Goal: Information Seeking & Learning: Find specific fact

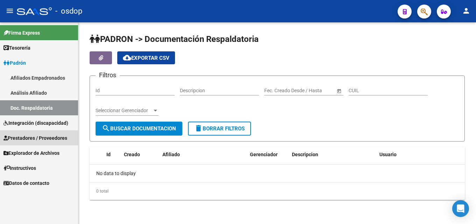
click at [41, 138] on span "Prestadores / Proveedores" at bounding box center [36, 138] width 64 height 8
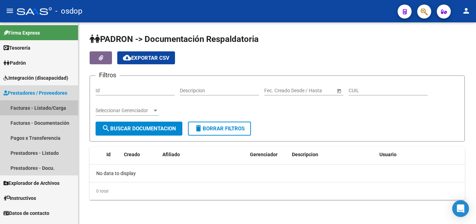
click at [40, 106] on link "Facturas - Listado/Carga" at bounding box center [39, 108] width 78 height 15
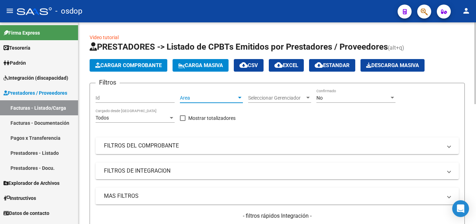
click at [239, 98] on div at bounding box center [240, 98] width 4 height 2
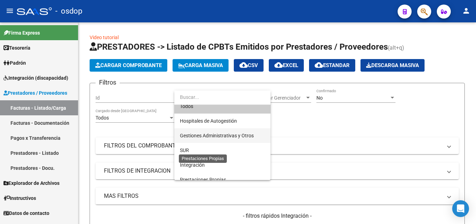
scroll to position [2, 0]
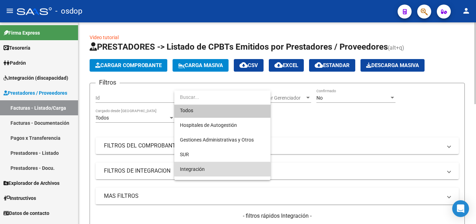
click at [210, 170] on span "Integración" at bounding box center [222, 169] width 85 height 15
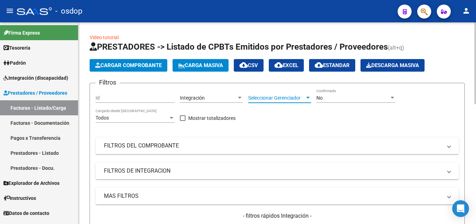
click at [305, 98] on span "Seleccionar Gerenciador" at bounding box center [276, 98] width 57 height 6
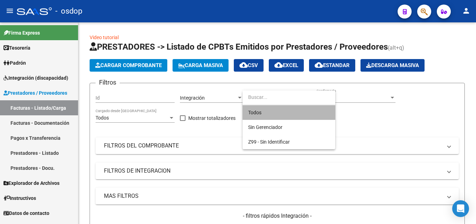
click at [279, 114] on span "Todos" at bounding box center [289, 112] width 82 height 15
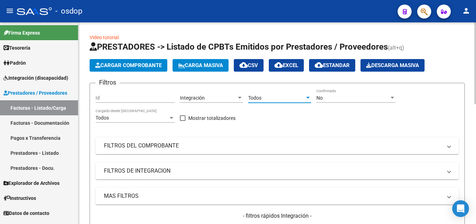
click at [139, 101] on input "Id" at bounding box center [135, 98] width 79 height 6
click at [169, 119] on div at bounding box center [171, 118] width 6 height 6
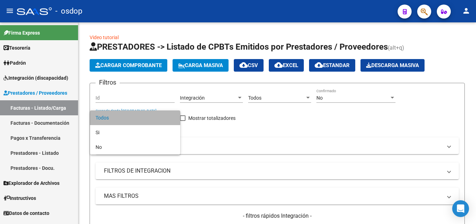
click at [169, 119] on span "Todos" at bounding box center [135, 118] width 79 height 15
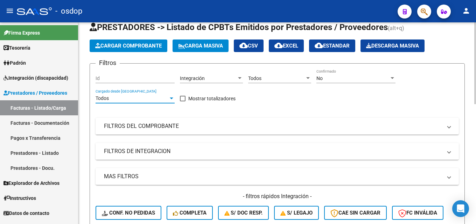
scroll to position [35, 0]
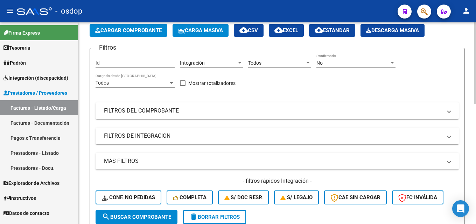
click at [227, 136] on mat-panel-title "FILTROS DE INTEGRACION" at bounding box center [273, 136] width 338 height 8
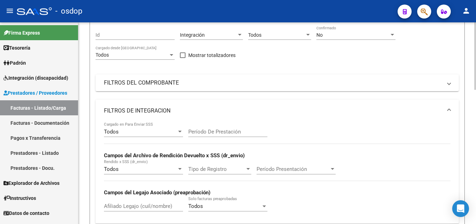
scroll to position [105, 0]
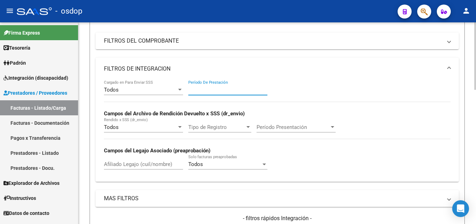
click at [220, 91] on input "Período De Prestación" at bounding box center [227, 90] width 79 height 6
type input "-2"
type input "052025"
drag, startPoint x: 350, startPoint y: 142, endPoint x: 345, endPoint y: 146, distance: 6.5
click at [350, 142] on div "Todos Cargado en Para Enviar SSS 052025 Período De Prestación Campos del Archiv…" at bounding box center [277, 128] width 347 height 96
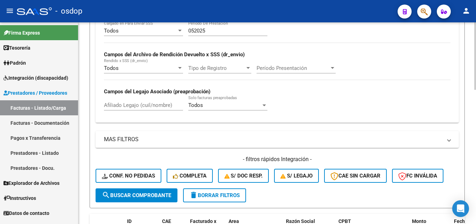
scroll to position [175, 0]
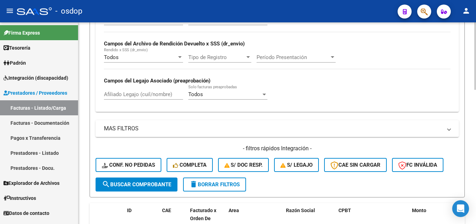
click at [287, 98] on div "Todos Cargado en Para Enviar SSS 052025 Período De Prestación Campos del Archiv…" at bounding box center [277, 58] width 347 height 96
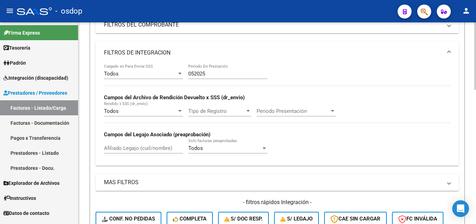
scroll to position [105, 0]
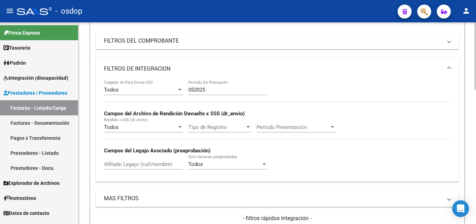
click at [251, 92] on input "052025" at bounding box center [227, 90] width 79 height 6
click at [211, 107] on div "Todos Cargado en Para Enviar SSS 052025 Período De Prestación Campos del Archiv…" at bounding box center [277, 128] width 347 height 96
click at [181, 90] on div at bounding box center [180, 90] width 4 height 2
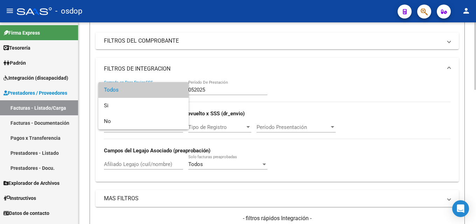
click at [181, 90] on span "Todos" at bounding box center [143, 90] width 79 height 16
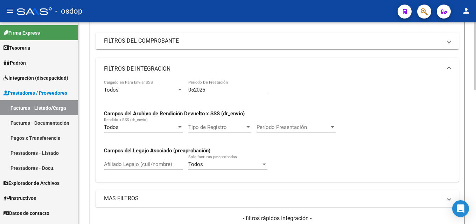
click at [317, 95] on div "Todos Cargado en Para Enviar SSS 052025 Período De Prestación Campos del Archiv…" at bounding box center [277, 128] width 347 height 96
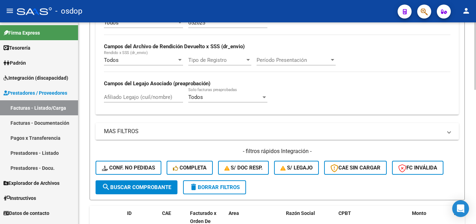
scroll to position [175, 0]
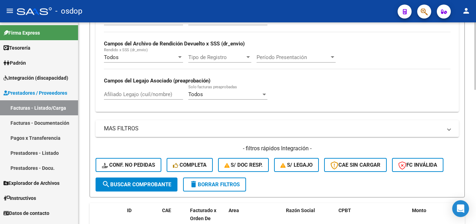
click at [137, 182] on span "search Buscar Comprobante" at bounding box center [136, 185] width 69 height 6
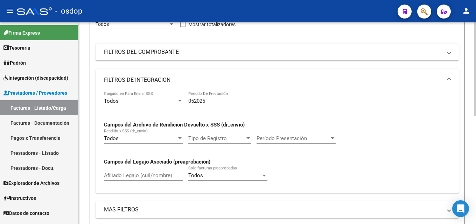
scroll to position [24, 0]
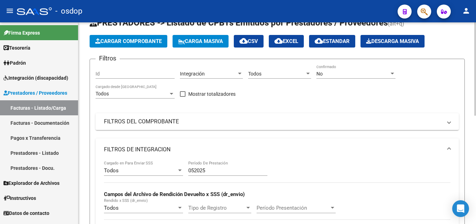
click at [233, 164] on div "052025 Período De Prestación" at bounding box center [227, 168] width 79 height 15
drag, startPoint x: 224, startPoint y: 172, endPoint x: 172, endPoint y: 175, distance: 51.9
click at [172, 175] on div "Todos Cargado en Para Enviar SSS 052025 Período De Prestación Campos del Archiv…" at bounding box center [277, 209] width 347 height 96
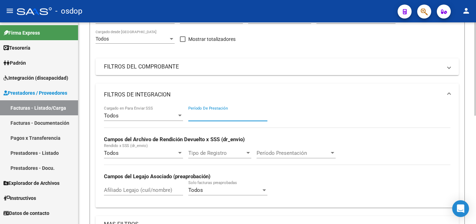
scroll to position [94, 0]
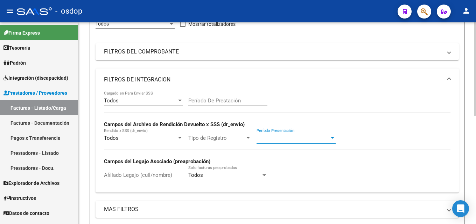
click at [331, 137] on div at bounding box center [333, 139] width 6 height 6
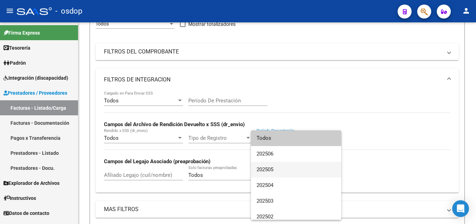
click at [279, 171] on span "202505" at bounding box center [296, 170] width 79 height 16
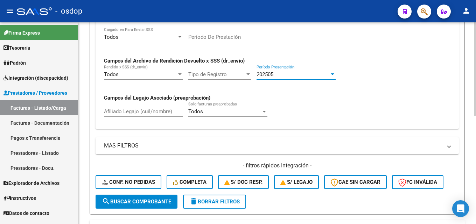
scroll to position [164, 0]
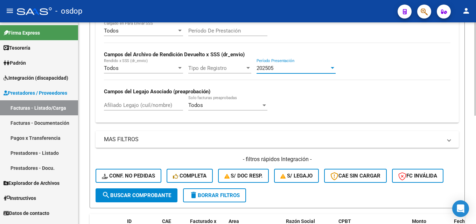
click at [143, 195] on span "search Buscar Comprobante" at bounding box center [136, 196] width 69 height 6
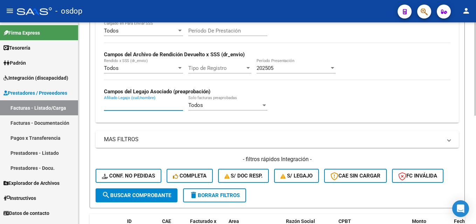
click at [137, 106] on input "Afiliado Legajo (cuil/nombre)" at bounding box center [143, 105] width 79 height 6
click at [314, 84] on div "Todos Cargado en Para Enviar SSS Período De Prestación Campos del Archivo de Re…" at bounding box center [277, 69] width 347 height 96
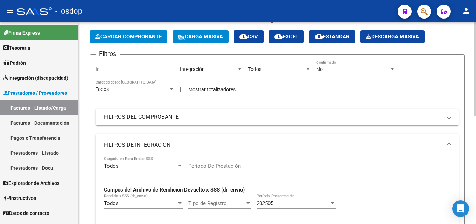
scroll to position [0, 0]
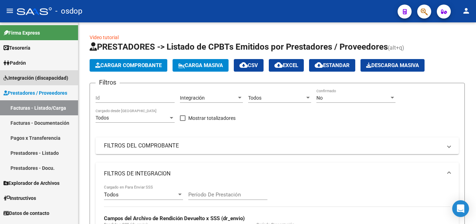
click at [36, 76] on span "Integración (discapacidad)" at bounding box center [36, 78] width 65 height 8
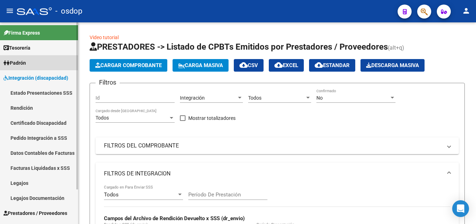
click at [26, 62] on span "Padrón" at bounding box center [15, 63] width 22 height 8
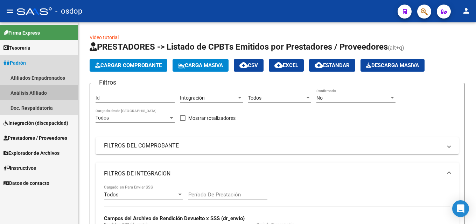
click at [40, 92] on link "Análisis Afiliado" at bounding box center [39, 92] width 78 height 15
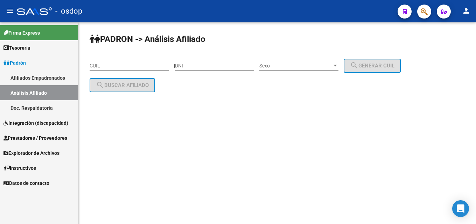
click at [201, 64] on input "DNI" at bounding box center [214, 66] width 79 height 6
click at [35, 62] on link "Padrón" at bounding box center [39, 62] width 78 height 15
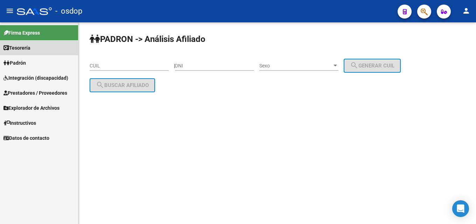
click at [34, 49] on link "Tesorería" at bounding box center [39, 47] width 78 height 15
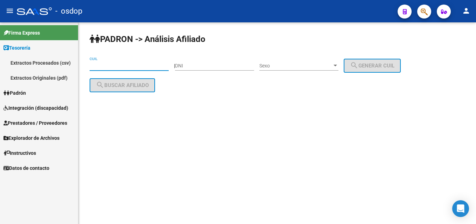
paste input "20-50372798-7"
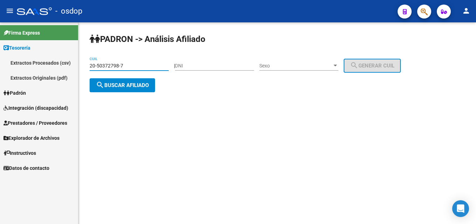
type input "20-50372798-7"
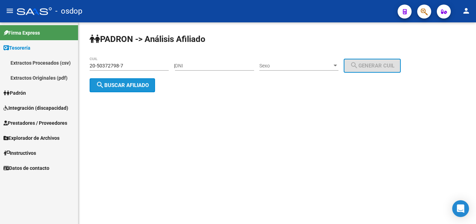
click at [133, 91] on button "search Buscar afiliado" at bounding box center [122, 85] width 65 height 14
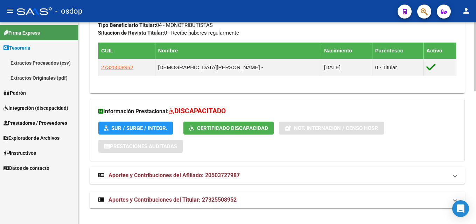
scroll to position [389, 0]
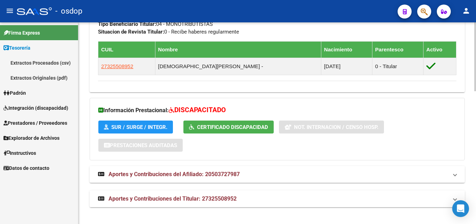
click at [174, 201] on span "Aportes y Contribuciones del Titular: 27325508952" at bounding box center [173, 199] width 128 height 7
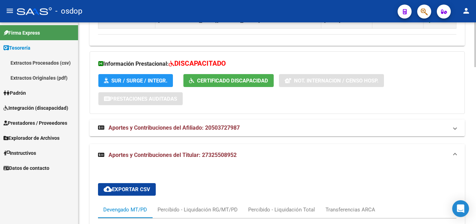
scroll to position [424, 0]
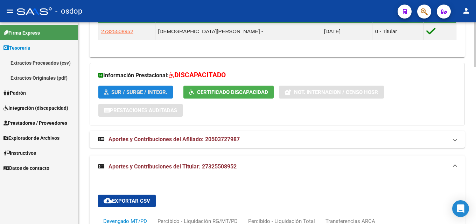
click at [157, 93] on span "SUR / SURGE / INTEGR." at bounding box center [139, 92] width 56 height 6
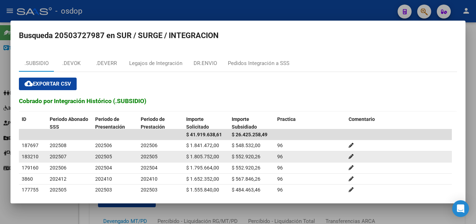
scroll to position [26, 0]
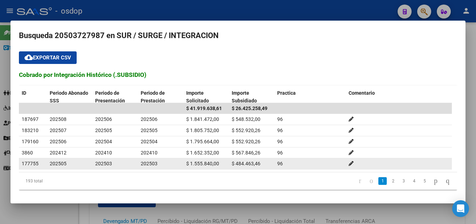
click at [119, 165] on div "202503" at bounding box center [115, 164] width 40 height 8
click at [25, 165] on span "177755" at bounding box center [30, 164] width 17 height 6
click at [201, 165] on span "$ 1.555.840,00" at bounding box center [202, 164] width 33 height 6
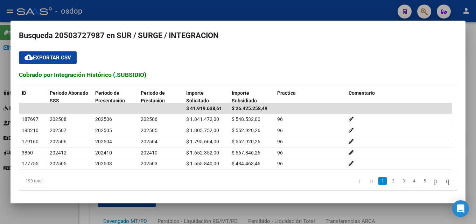
click at [172, 181] on datatable-pager "1 2 3 4 5" at bounding box center [281, 181] width 345 height 12
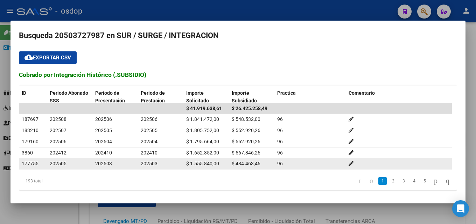
click at [57, 165] on span "202505" at bounding box center [58, 164] width 17 height 6
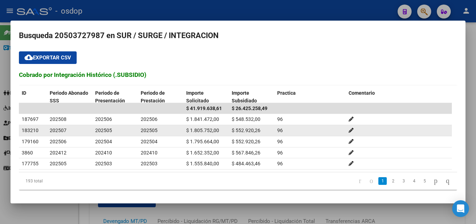
click at [23, 130] on span "183210" at bounding box center [30, 131] width 17 height 6
drag, startPoint x: 20, startPoint y: 130, endPoint x: 40, endPoint y: 131, distance: 20.3
click at [40, 131] on datatable-body-cell "183210" at bounding box center [33, 130] width 28 height 11
copy span "183210"
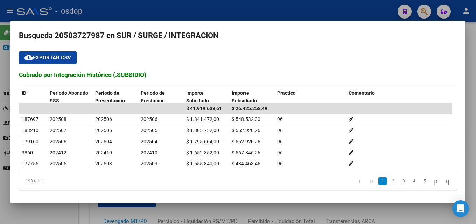
click at [470, 51] on div at bounding box center [238, 112] width 476 height 224
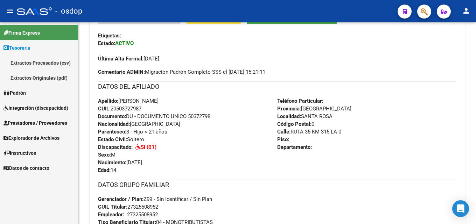
scroll to position [179, 0]
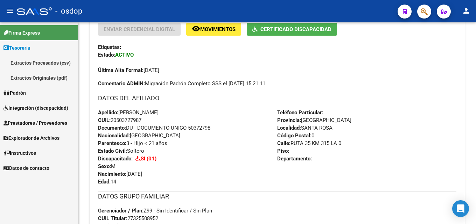
click at [23, 124] on span "Prestadores / Proveedores" at bounding box center [36, 123] width 64 height 8
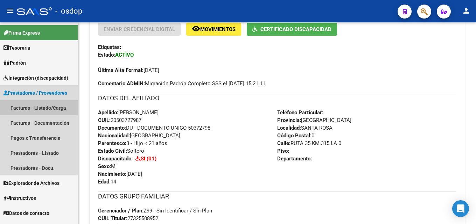
click at [22, 107] on link "Facturas - Listado/Carga" at bounding box center [39, 108] width 78 height 15
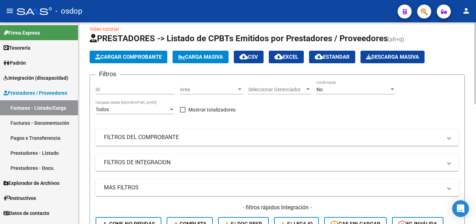
scroll to position [4, 0]
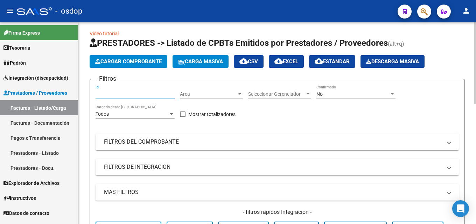
paste input "183210"
type input "183210"
click at [204, 131] on div "Filtros 183210 Id Area Area Seleccionar Gerenciador Seleccionar Gerenciador No …" at bounding box center [278, 163] width 364 height 157
click at [299, 117] on div "Filtros 183210 Id Area Area Seleccionar Gerenciador Seleccionar Gerenciador No …" at bounding box center [278, 163] width 364 height 157
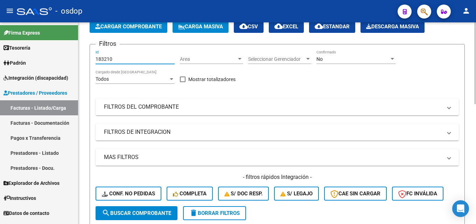
click at [278, 95] on div "Filtros 183210 Id Area Area Seleccionar Gerenciador Seleccionar Gerenciador No …" at bounding box center [278, 128] width 364 height 157
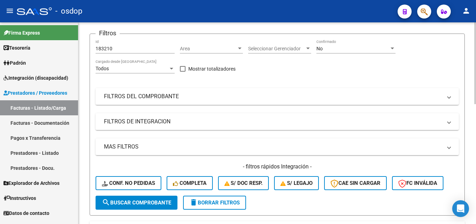
scroll to position [0, 0]
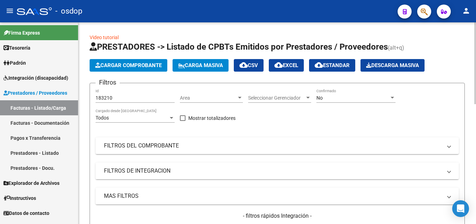
click at [139, 169] on mat-panel-title "FILTROS DE INTEGRACION" at bounding box center [273, 171] width 338 height 8
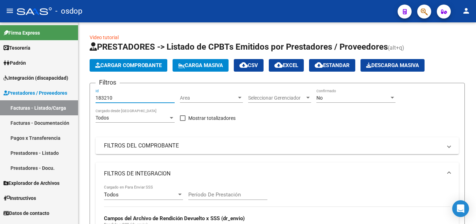
drag, startPoint x: 77, startPoint y: 98, endPoint x: 23, endPoint y: 85, distance: 55.9
click at [37, 90] on mat-sidenav-container "Firma Express Tesorería Extractos Procesados (csv) Extractos Originales (pdf) P…" at bounding box center [238, 123] width 476 height 202
click at [105, 136] on div "Filtros Id Area Area Seleccionar Gerenciador Seleccionar Gerenciador No Confirm…" at bounding box center [278, 221] width 364 height 264
click at [36, 122] on link "Facturas - Documentación" at bounding box center [39, 123] width 78 height 15
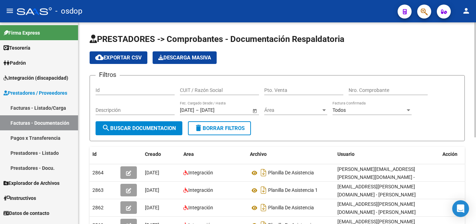
click at [112, 88] on input "Id" at bounding box center [135, 91] width 79 height 6
drag, startPoint x: 113, startPoint y: 85, endPoint x: 98, endPoint y: 93, distance: 16.6
click at [98, 93] on input "Id" at bounding box center [135, 91] width 79 height 6
paste input "183210"
type input "183210"
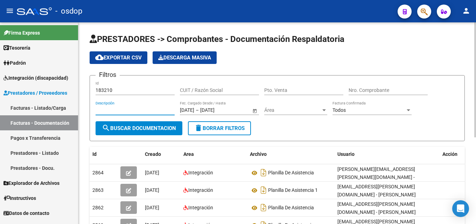
click at [123, 129] on span "search Buscar Documentacion" at bounding box center [139, 128] width 74 height 6
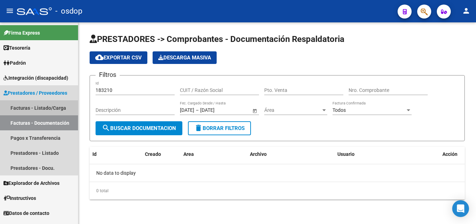
click at [63, 105] on link "Facturas - Listado/Carga" at bounding box center [39, 108] width 78 height 15
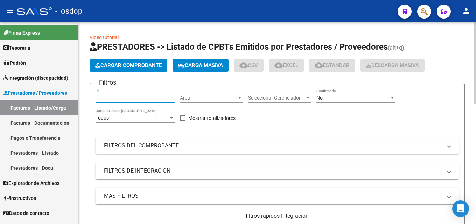
click at [117, 98] on input "Id" at bounding box center [135, 98] width 79 height 6
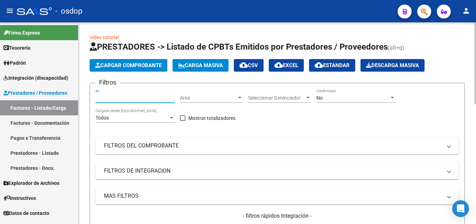
paste input "183210"
type input "183210"
click at [218, 140] on mat-expansion-panel-header "FILTROS DEL COMPROBANTE" at bounding box center [278, 146] width 364 height 17
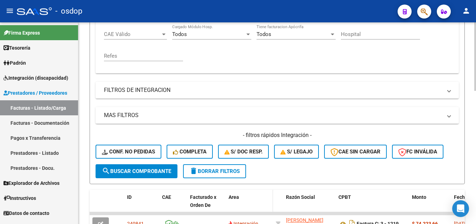
scroll to position [210, 0]
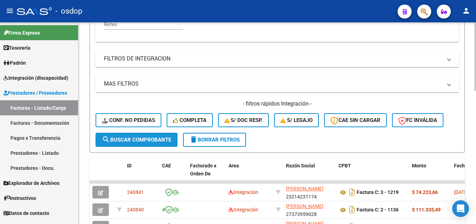
click at [162, 139] on span "search Buscar Comprobante" at bounding box center [136, 140] width 69 height 6
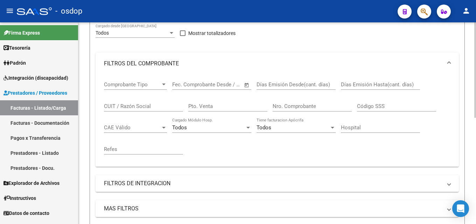
scroll to position [84, 0]
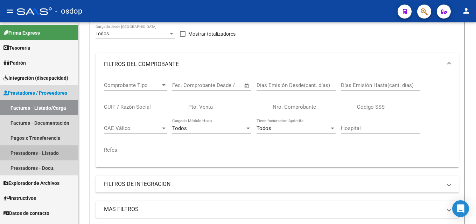
click at [36, 154] on link "Prestadores - Listado" at bounding box center [39, 153] width 78 height 15
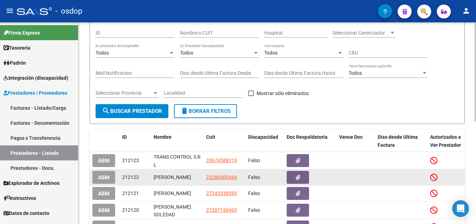
scroll to position [33, 0]
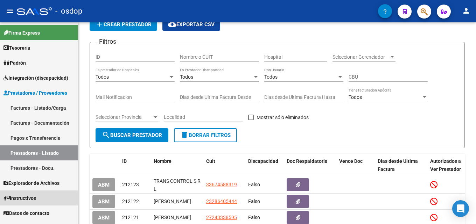
click at [23, 198] on span "Instructivos" at bounding box center [20, 199] width 33 height 8
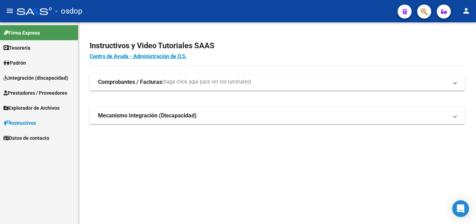
click at [140, 81] on strong "Comprobantes / Facturas" at bounding box center [130, 82] width 64 height 8
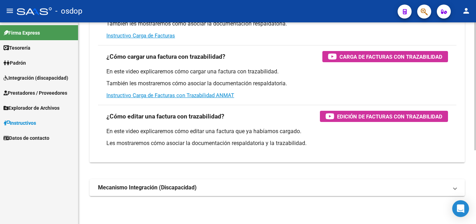
scroll to position [116, 0]
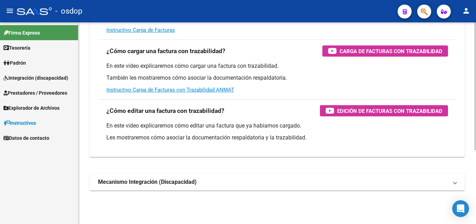
click at [143, 182] on strong "Mecanismo Integración (Discapacidad)" at bounding box center [147, 183] width 99 height 8
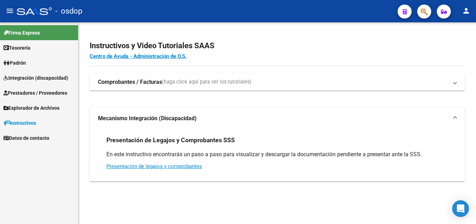
scroll to position [0, 0]
click at [172, 166] on link "Presentación de legajos y comprobantes" at bounding box center [154, 167] width 96 height 6
